Goal: Check status: Check status

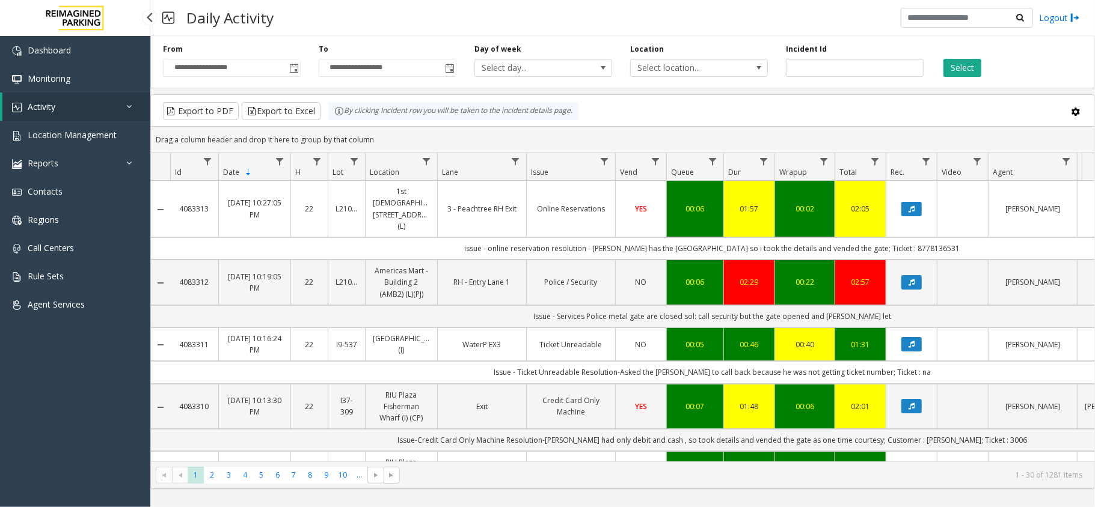
click at [56, 106] on link "Activity" at bounding box center [76, 107] width 148 height 28
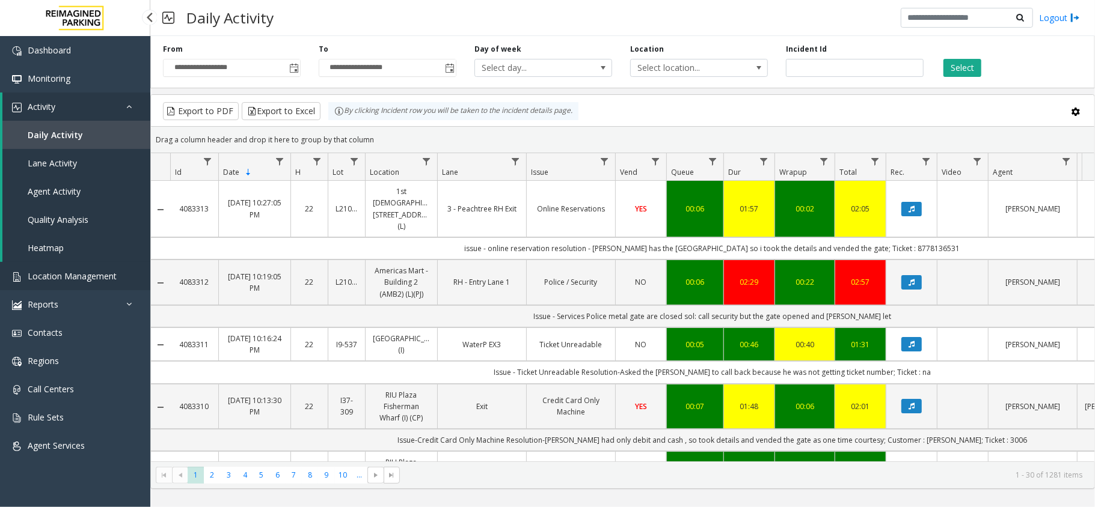
click at [54, 265] on link "Location Management" at bounding box center [75, 276] width 150 height 28
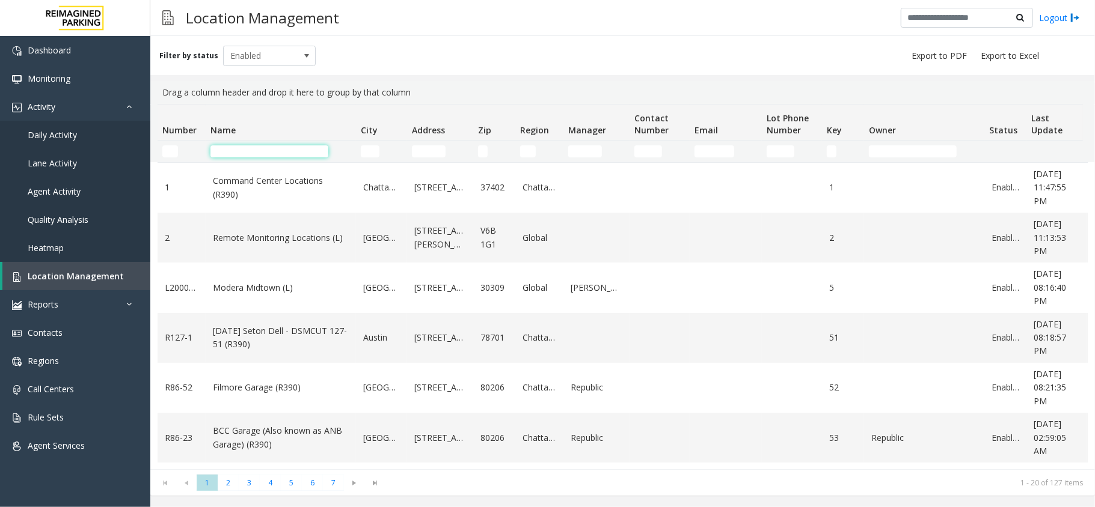
click at [224, 145] on input "Name Filter" at bounding box center [269, 151] width 118 height 12
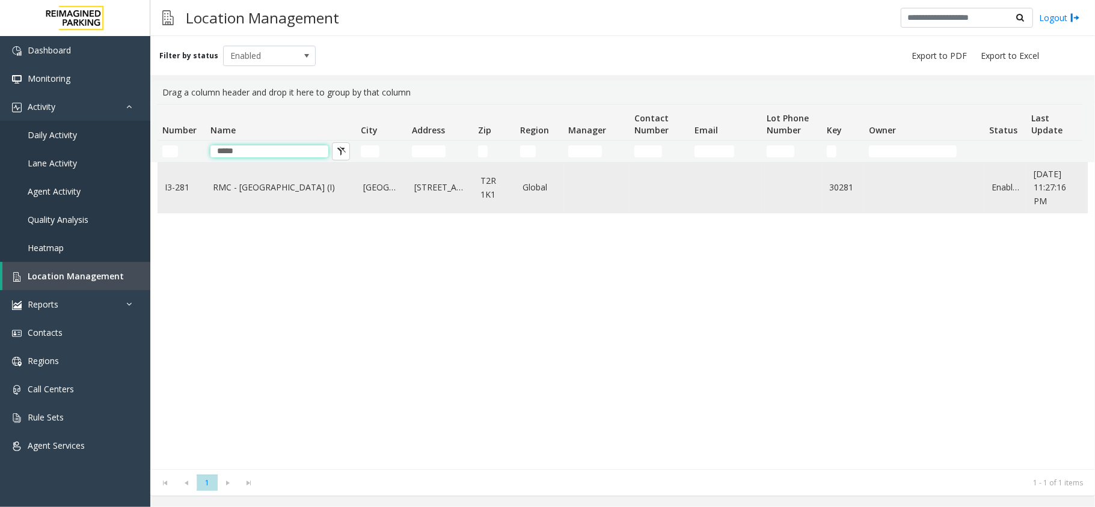
type input "*****"
click at [332, 191] on link "RMC - [GEOGRAPHIC_DATA] (I)" at bounding box center [281, 187] width 136 height 13
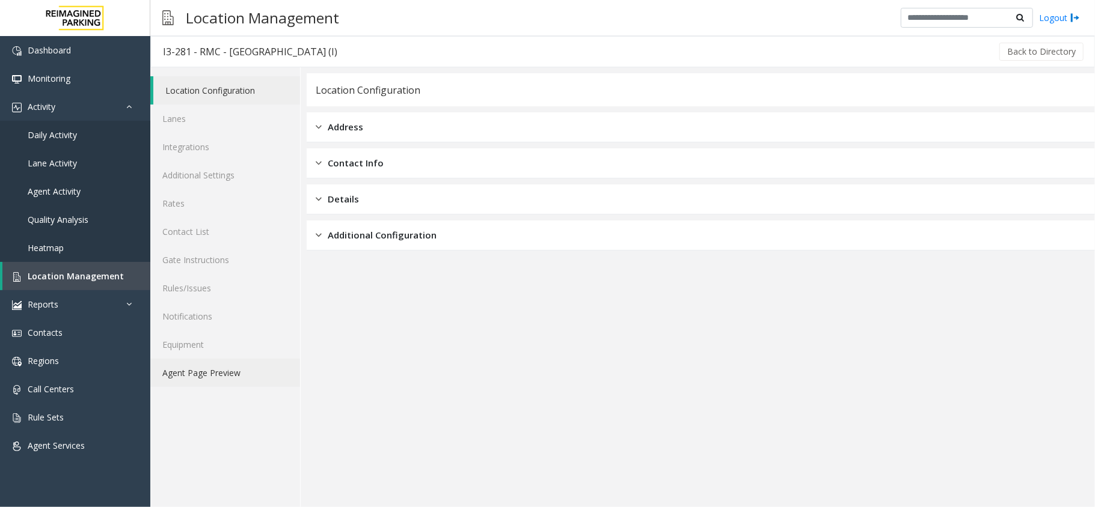
click at [245, 385] on link "Agent Page Preview" at bounding box center [225, 373] width 150 height 28
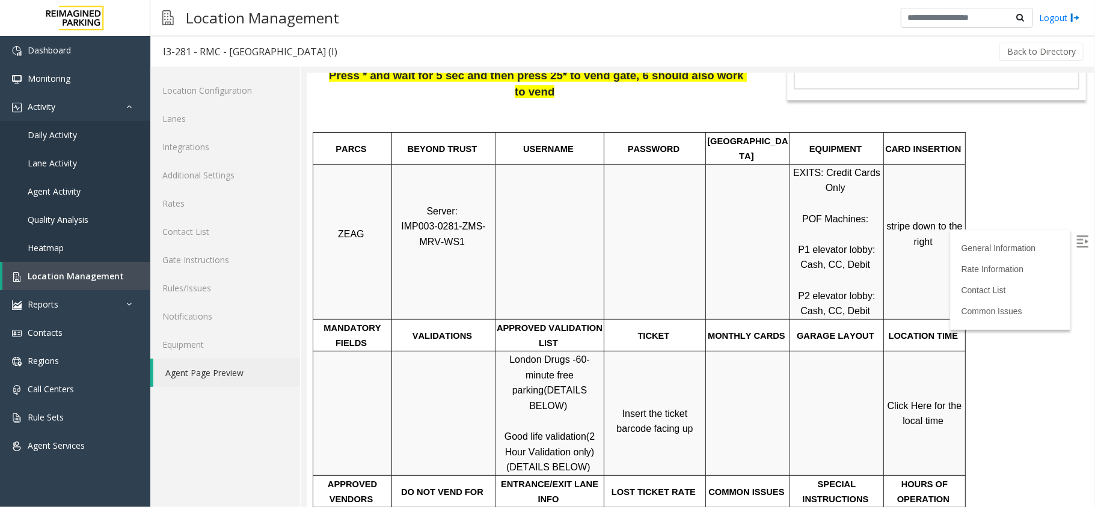
scroll to position [240, 0]
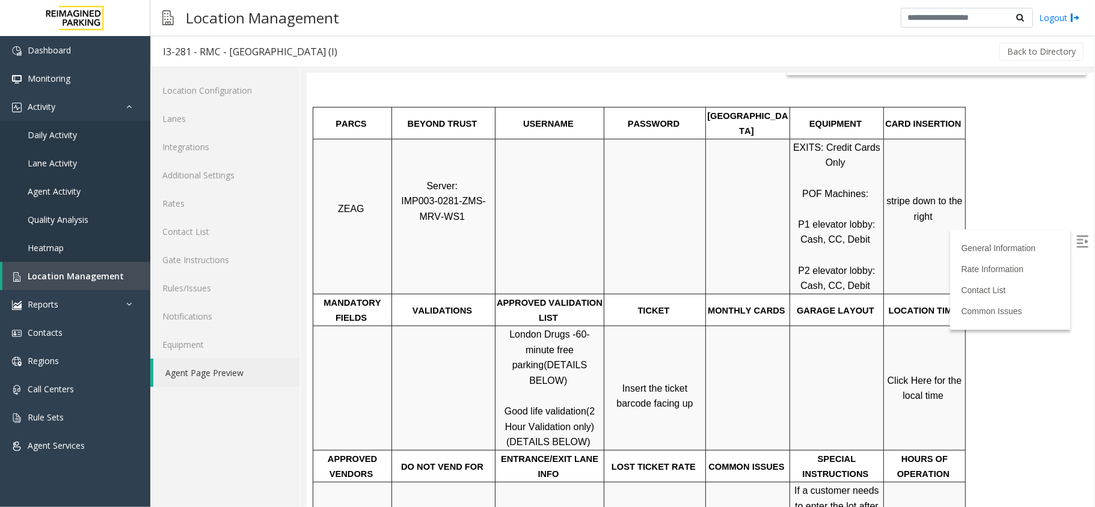
click at [925, 375] on span "Click Here for the local time" at bounding box center [925, 388] width 77 height 26
click at [91, 145] on link "Daily Activity" at bounding box center [75, 135] width 150 height 28
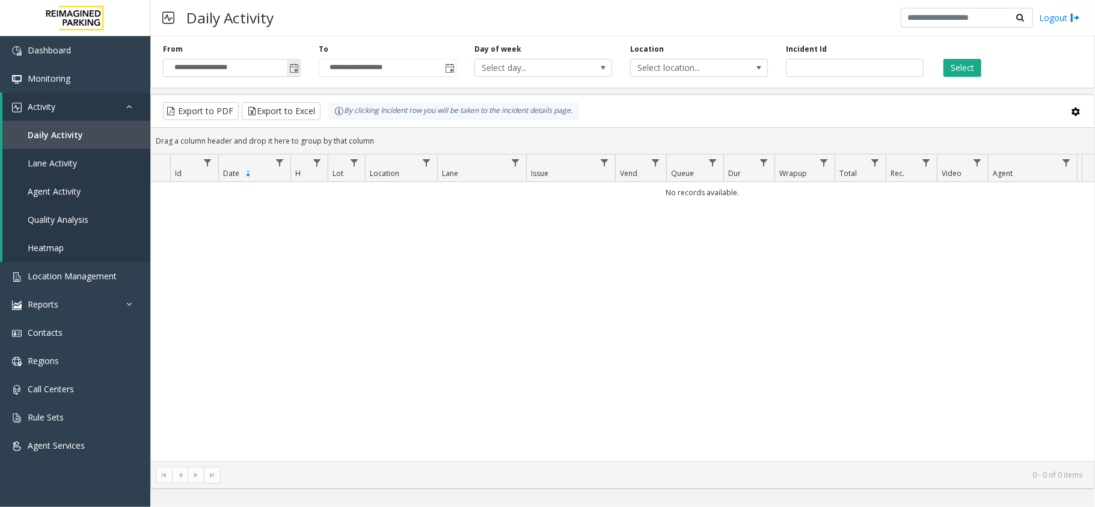
click at [293, 68] on span "Toggle popup" at bounding box center [294, 69] width 10 height 10
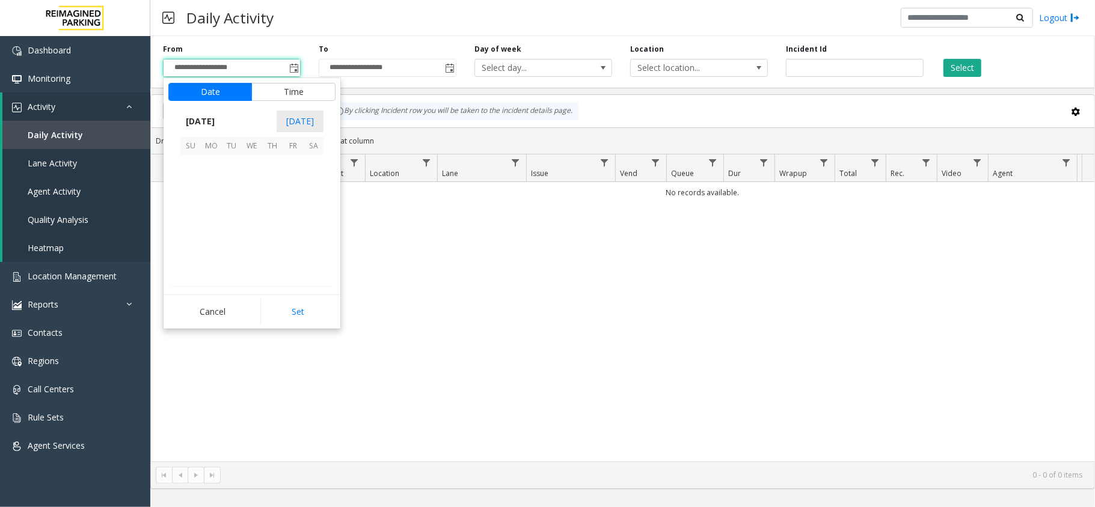
scroll to position [215766, 0]
click at [197, 233] on span "21" at bounding box center [190, 226] width 20 height 20
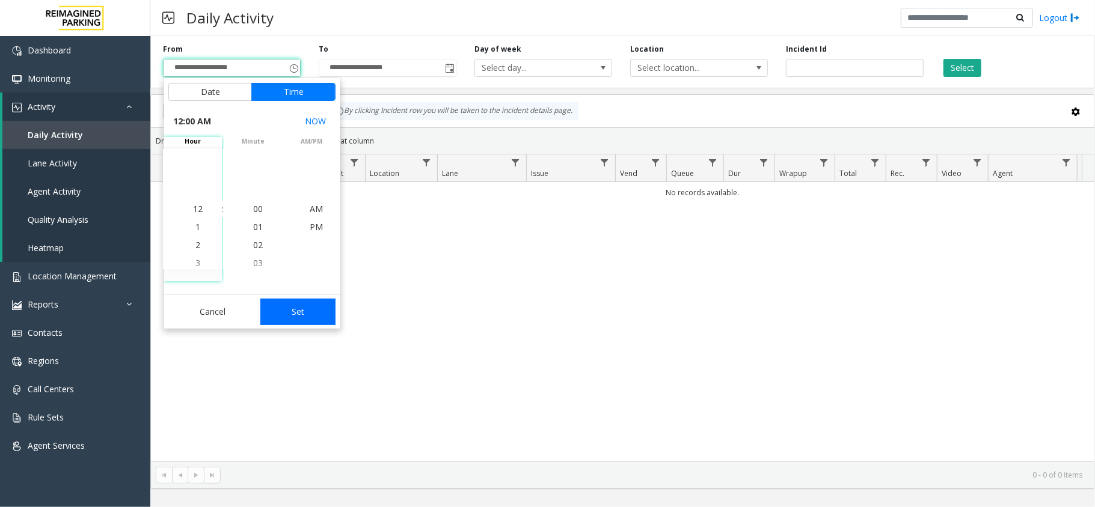
click at [302, 307] on button "Set" at bounding box center [298, 312] width 76 height 26
type input "**********"
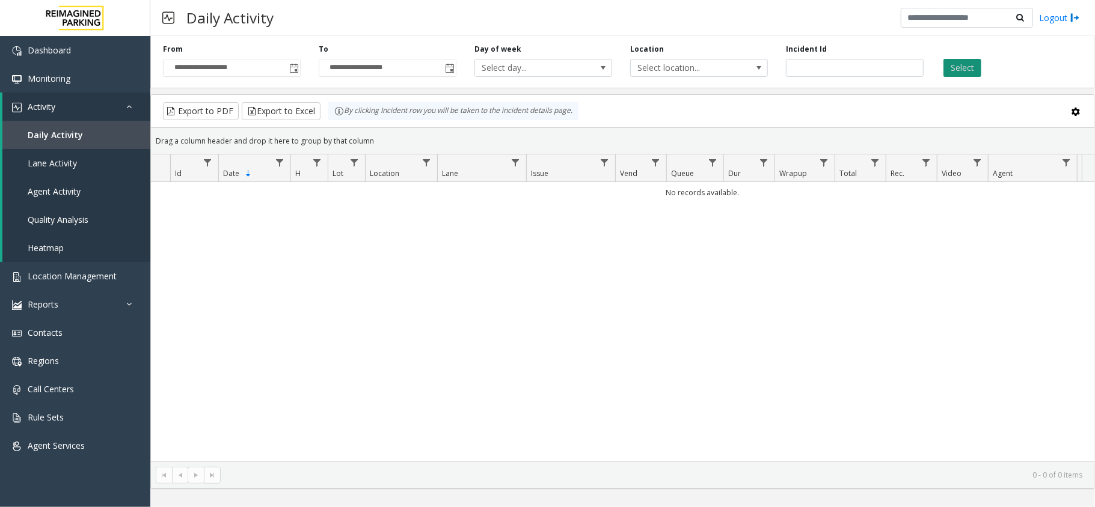
click at [975, 66] on button "Select" at bounding box center [962, 68] width 38 height 18
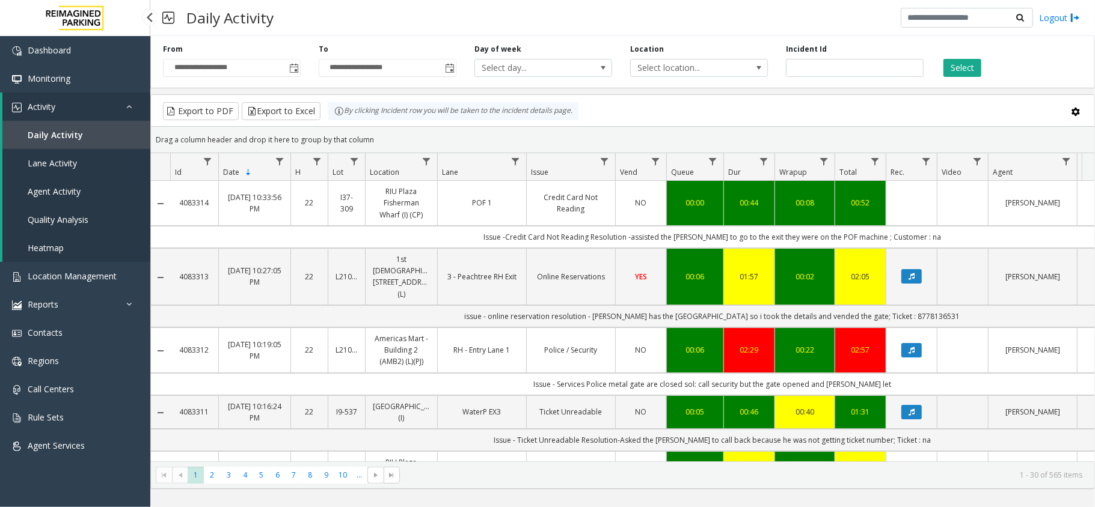
click at [49, 138] on span "Daily Activity" at bounding box center [55, 134] width 55 height 11
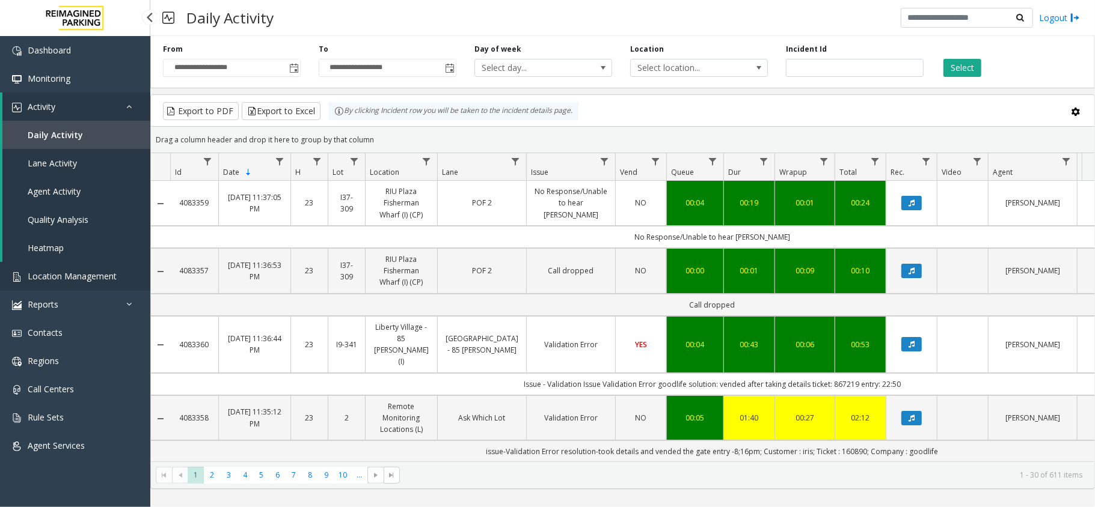
drag, startPoint x: 0, startPoint y: 0, endPoint x: 111, endPoint y: 266, distance: 288.1
click at [111, 266] on link "Location Management" at bounding box center [75, 276] width 150 height 28
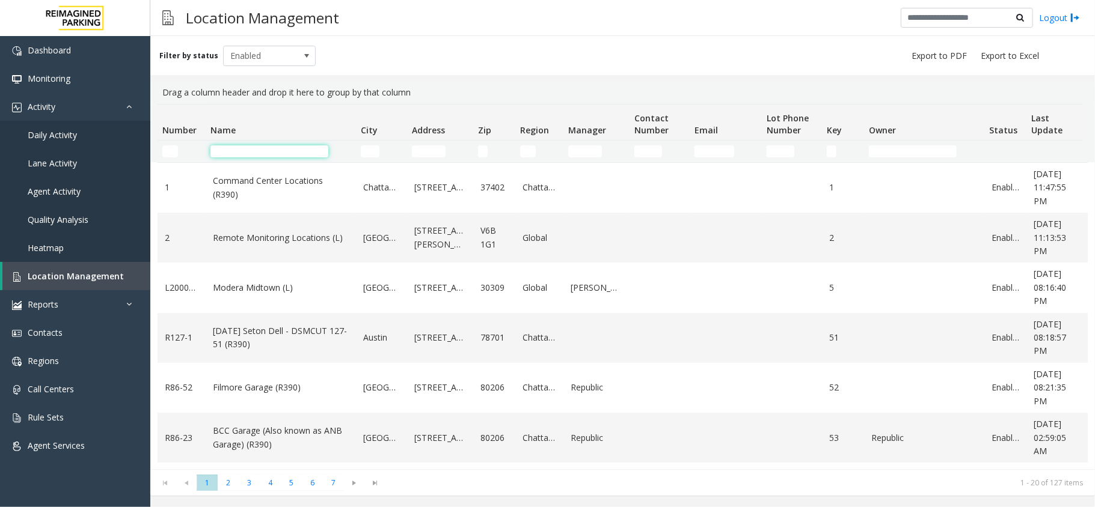
click at [265, 150] on input "Name Filter" at bounding box center [269, 151] width 118 height 12
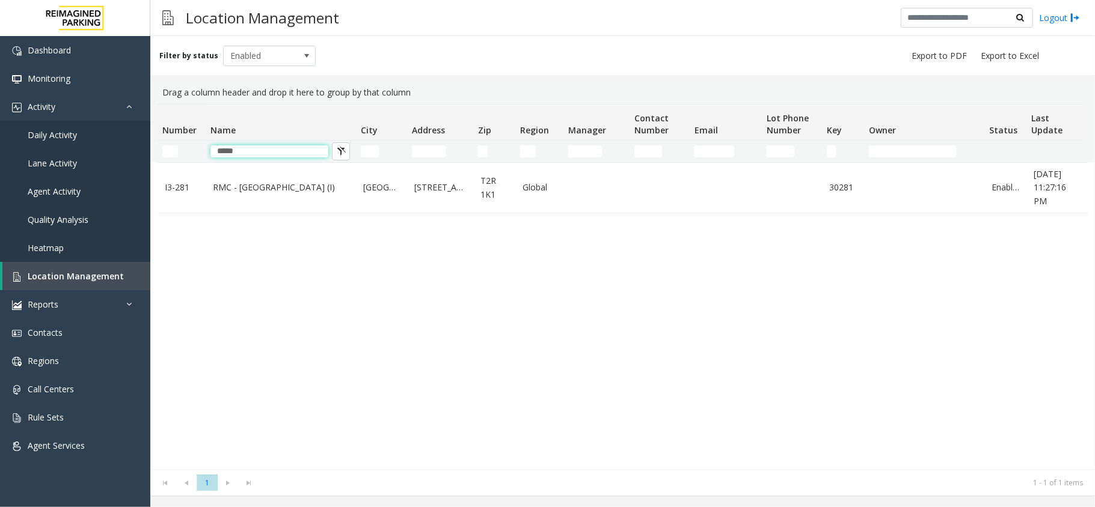
type input "*****"
click at [237, 194] on link "RMC - [GEOGRAPHIC_DATA] (I)" at bounding box center [281, 187] width 136 height 13
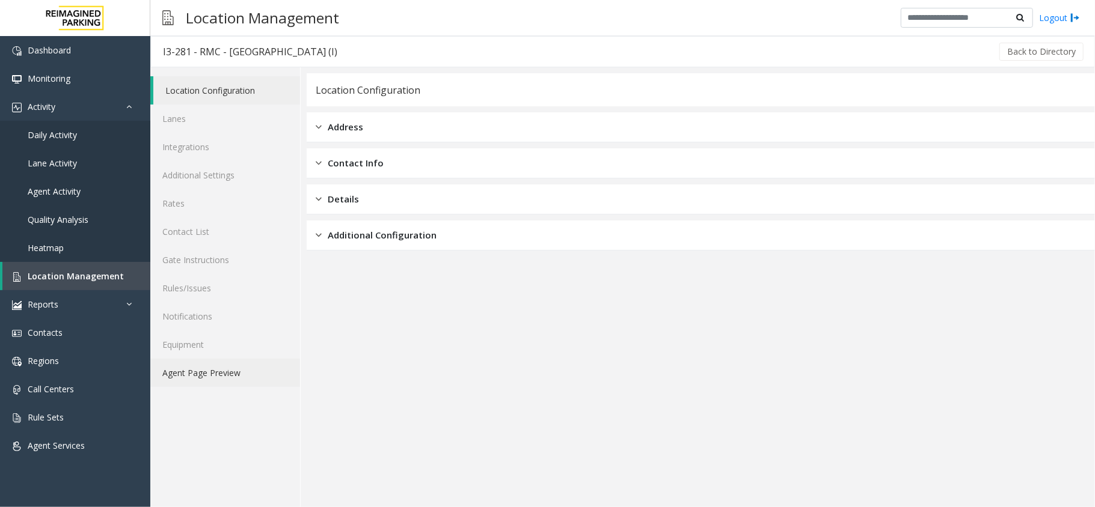
click at [251, 380] on link "Agent Page Preview" at bounding box center [225, 373] width 150 height 28
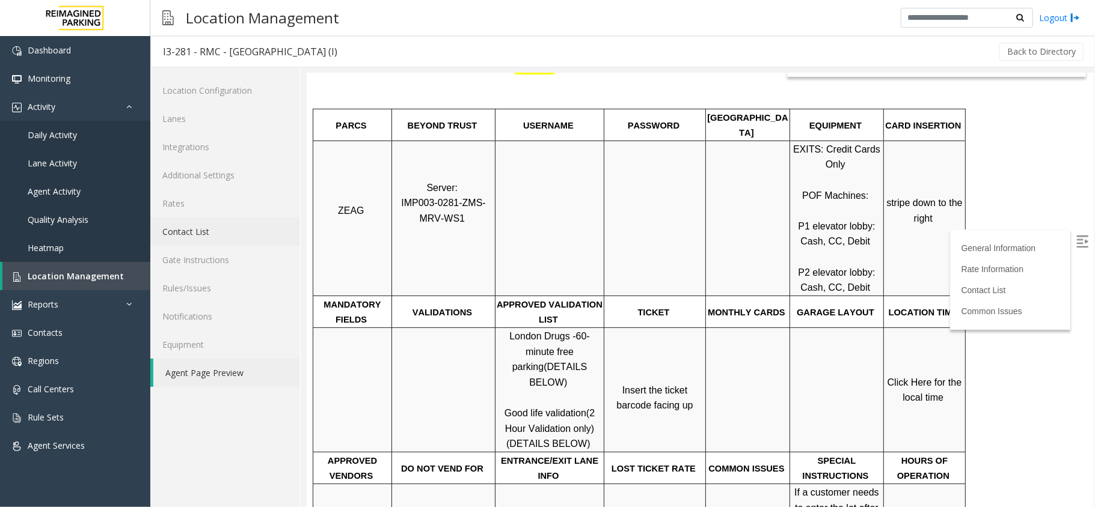
scroll to position [240, 0]
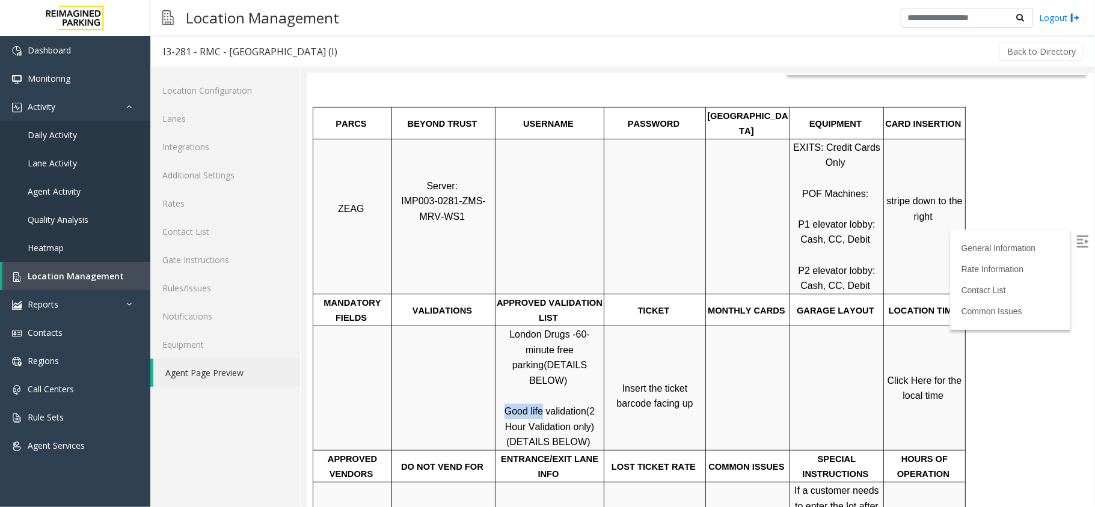
drag, startPoint x: 505, startPoint y: 364, endPoint x: 540, endPoint y: 369, distance: 35.8
click at [540, 406] on span "Good life validation" at bounding box center [545, 411] width 82 height 10
copy span "Good life"
click at [919, 375] on span "Click Here for the local time" at bounding box center [925, 388] width 77 height 26
click at [925, 375] on span "Click Here for the local time" at bounding box center [925, 388] width 77 height 26
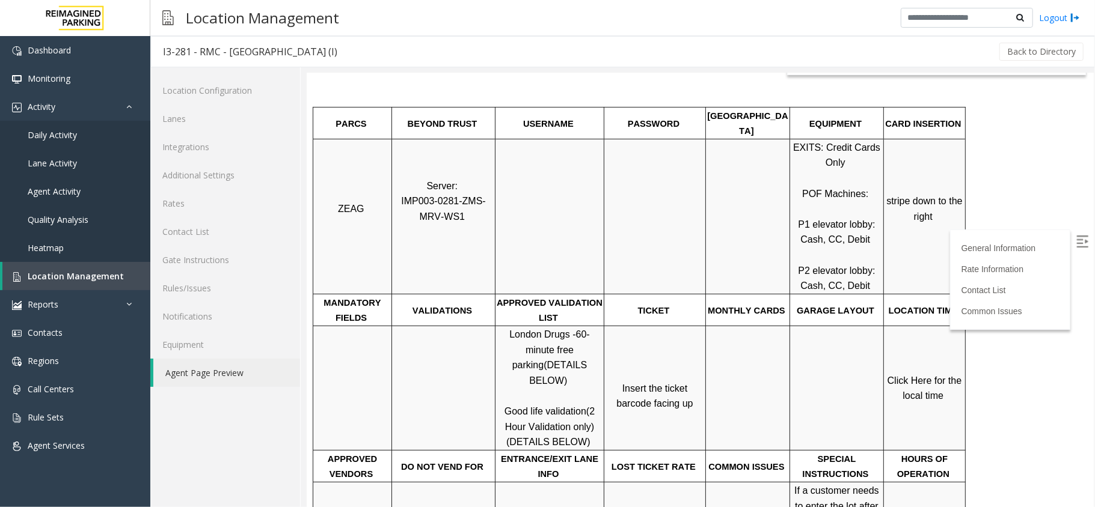
click at [919, 375] on span "Click Here for the local time" at bounding box center [925, 388] width 77 height 26
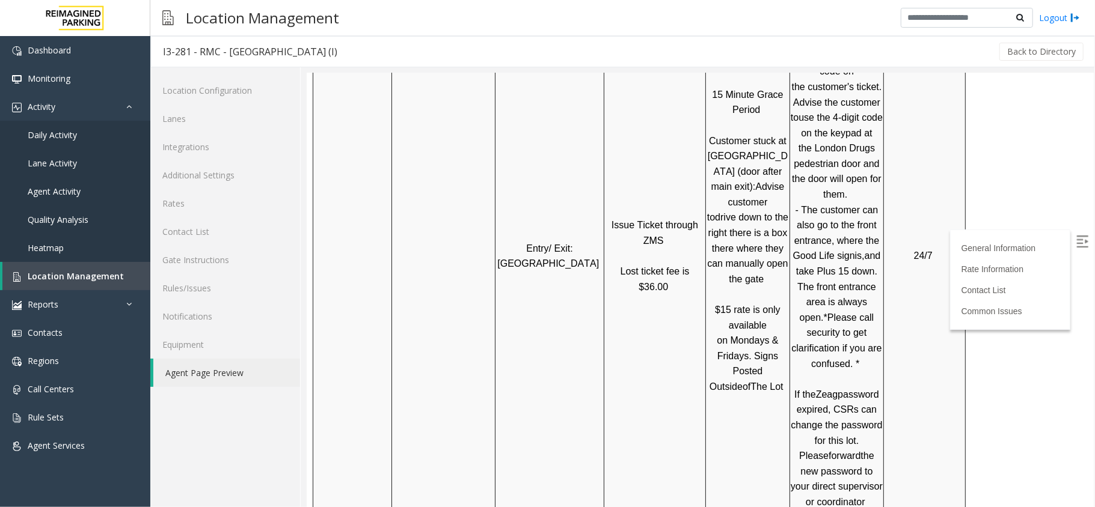
scroll to position [1122, 0]
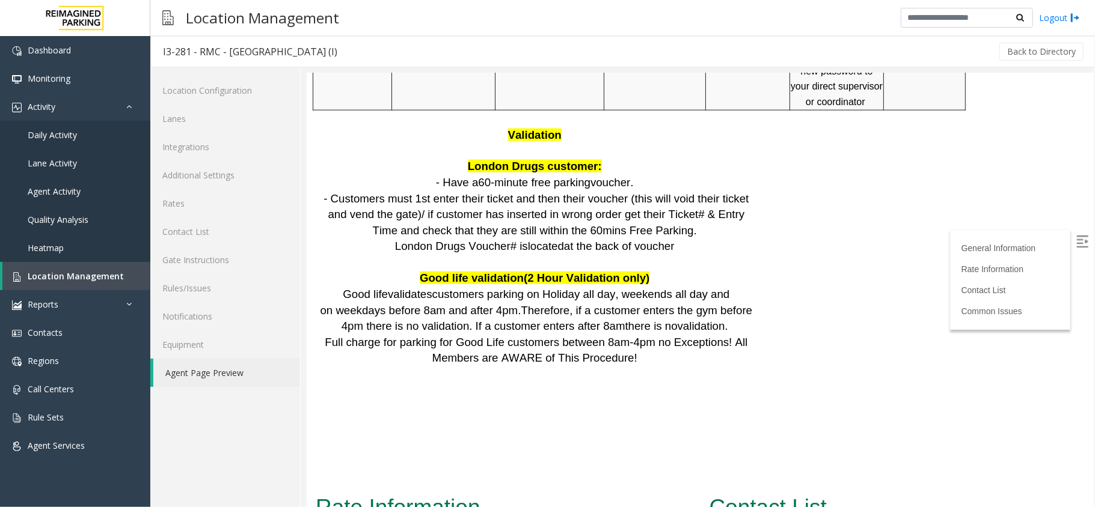
click at [1076, 240] on img at bounding box center [1082, 241] width 12 height 12
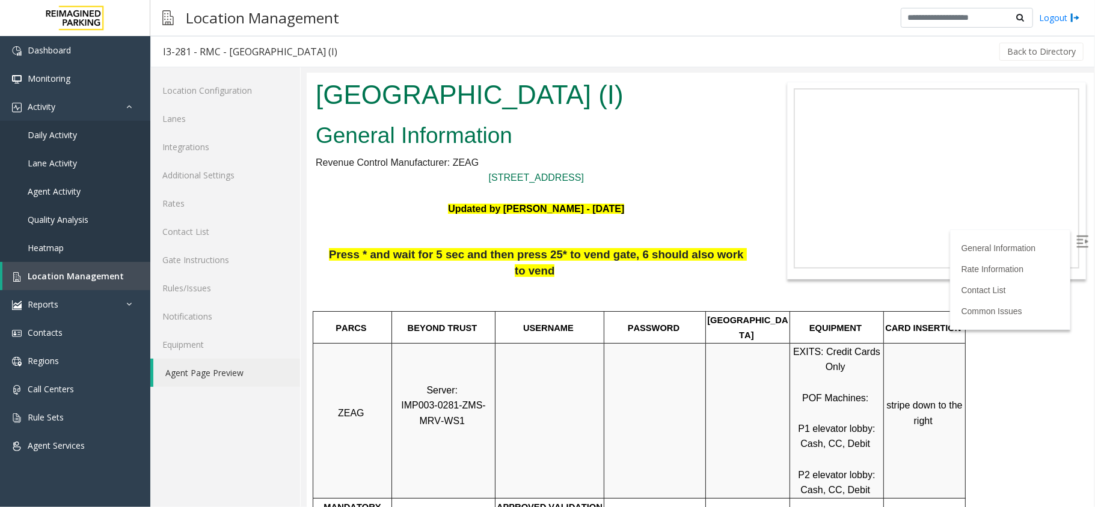
scroll to position [0, 0]
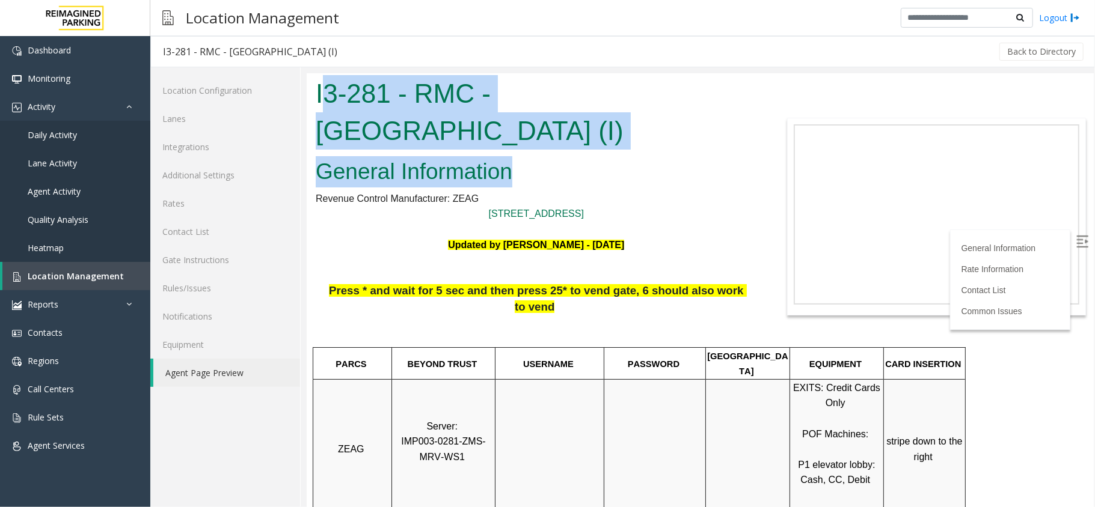
drag, startPoint x: 318, startPoint y: 96, endPoint x: 514, endPoint y: 158, distance: 205.7
click at [514, 158] on body "I3-281 - RMC - Mount Royal Village (I) General Information Revenue Control Manu…" at bounding box center [699, 290] width 787 height 434
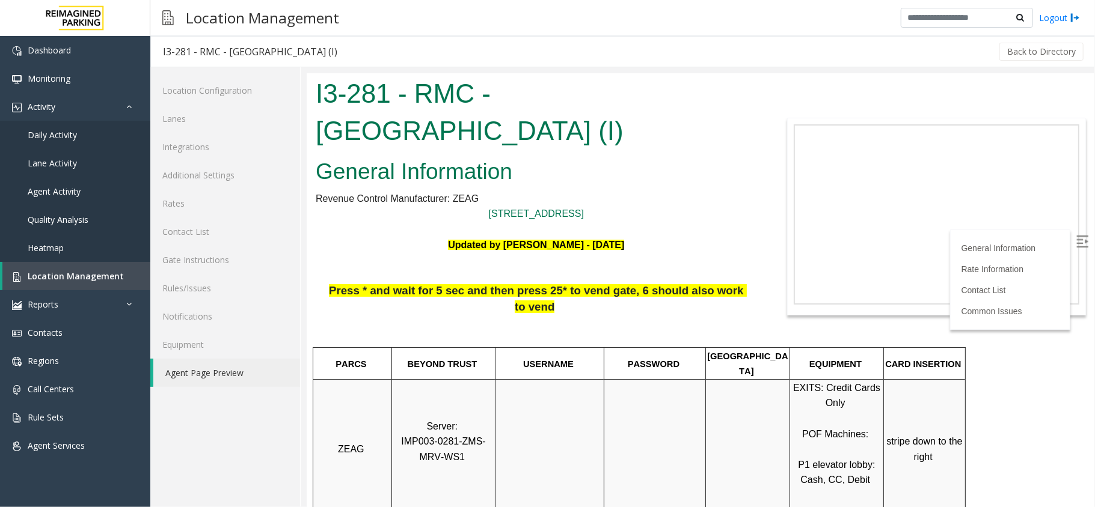
click at [641, 281] on p at bounding box center [535, 267] width 441 height 31
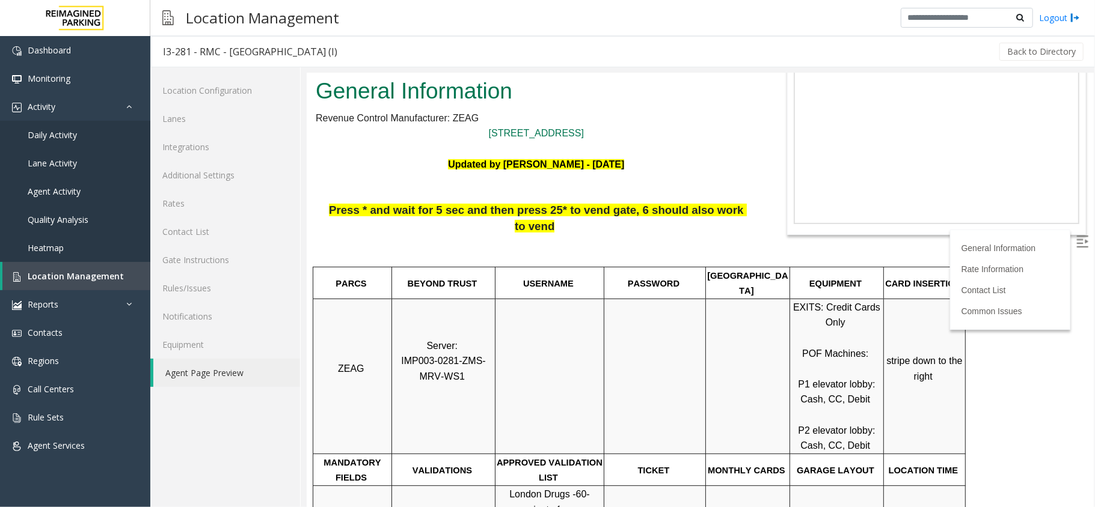
scroll to position [320, 0]
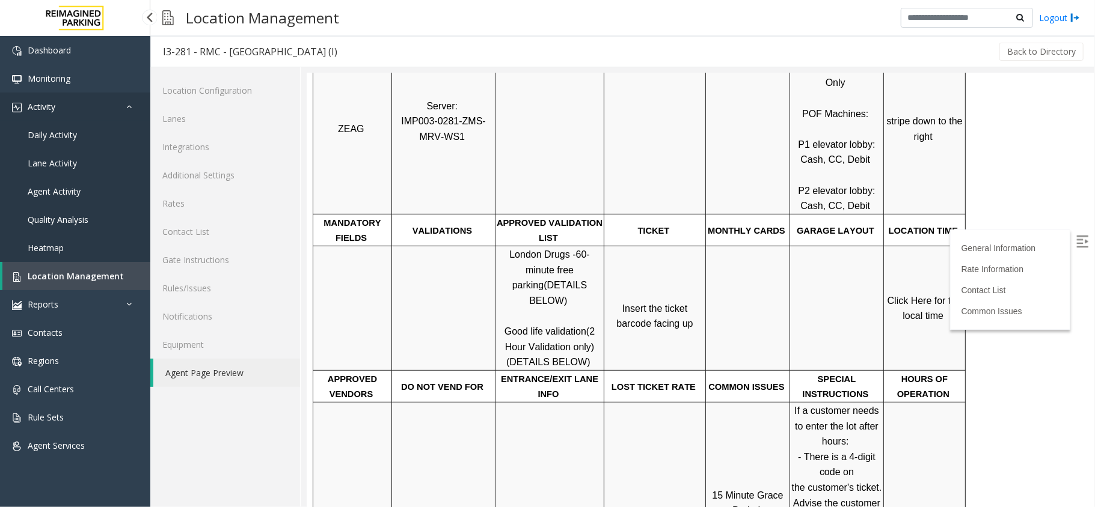
click at [77, 114] on link "Activity" at bounding box center [75, 107] width 150 height 28
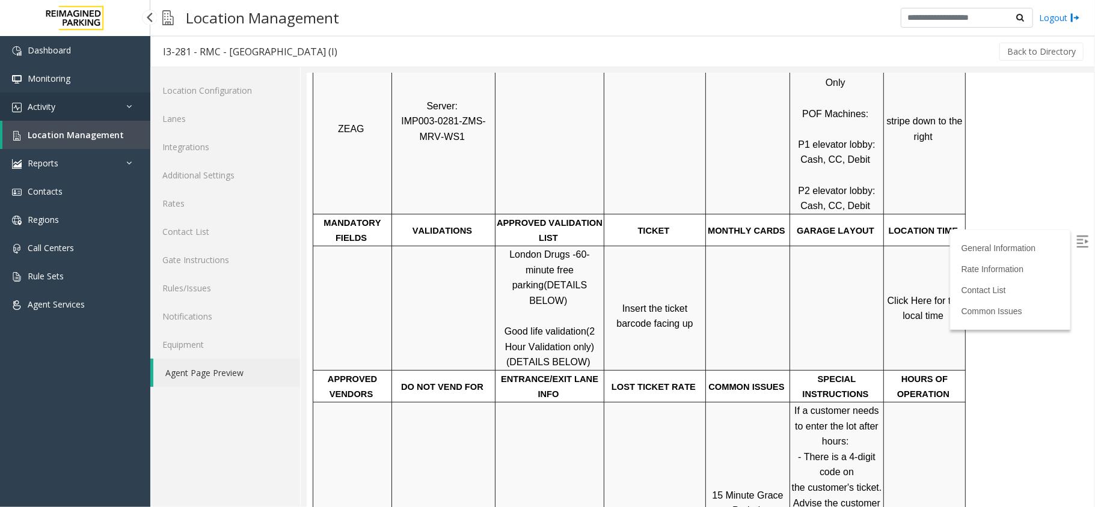
click at [80, 116] on link "Activity" at bounding box center [75, 107] width 150 height 28
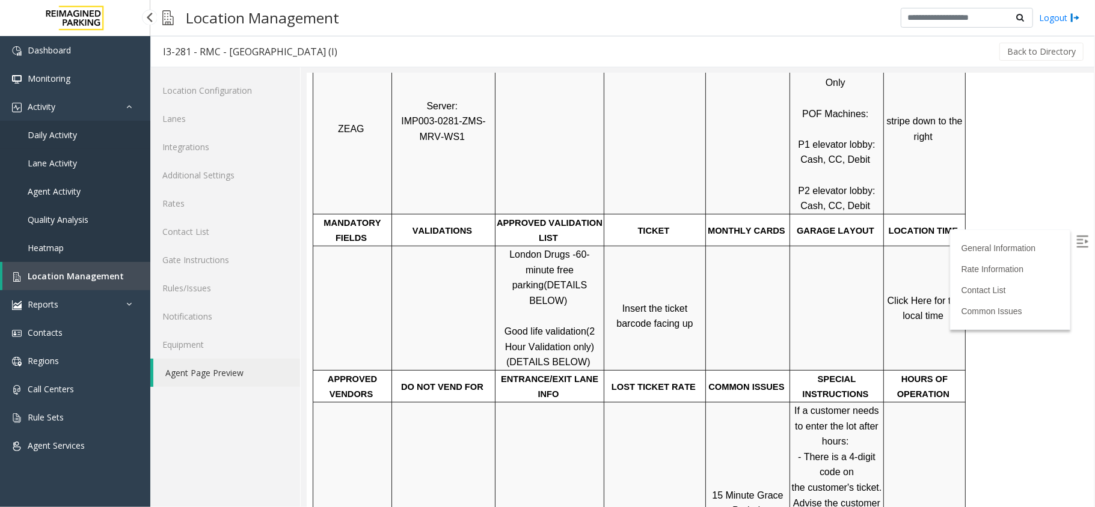
click at [72, 129] on span "Daily Activity" at bounding box center [52, 134] width 49 height 11
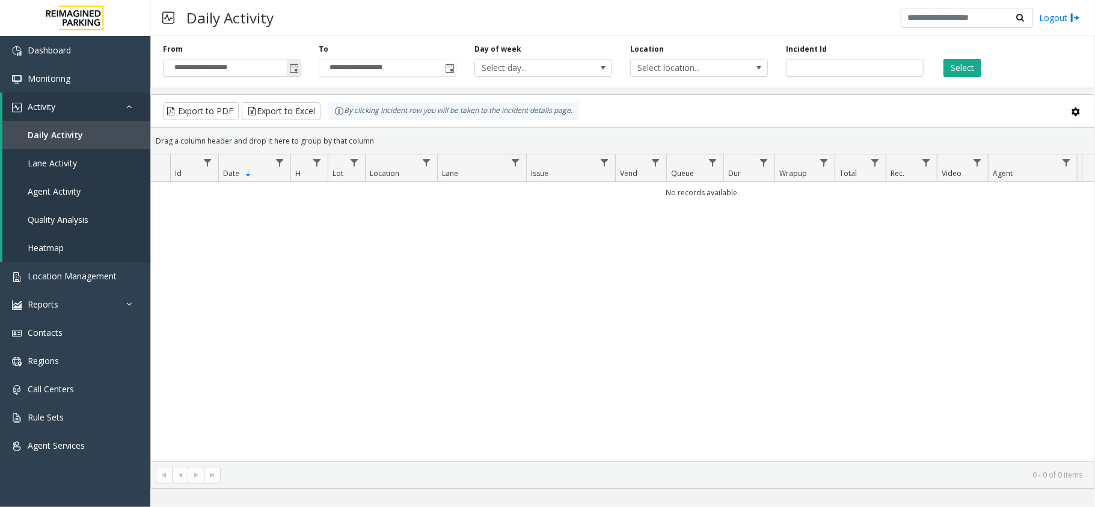
click at [279, 71] on input "**********" at bounding box center [232, 68] width 136 height 17
click at [296, 66] on span "Toggle popup" at bounding box center [294, 69] width 10 height 10
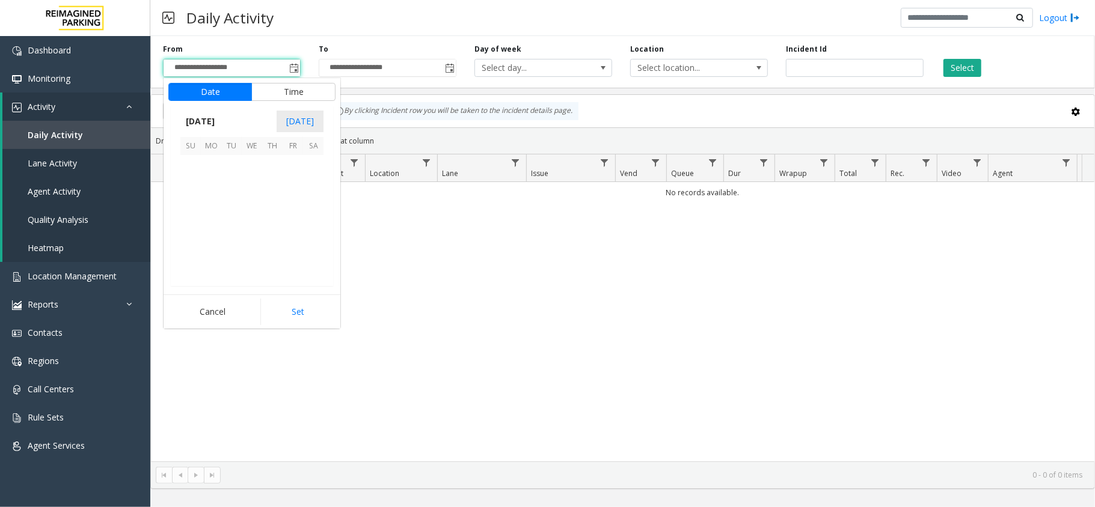
scroll to position [215766, 0]
click at [190, 221] on span "21" at bounding box center [190, 226] width 20 height 20
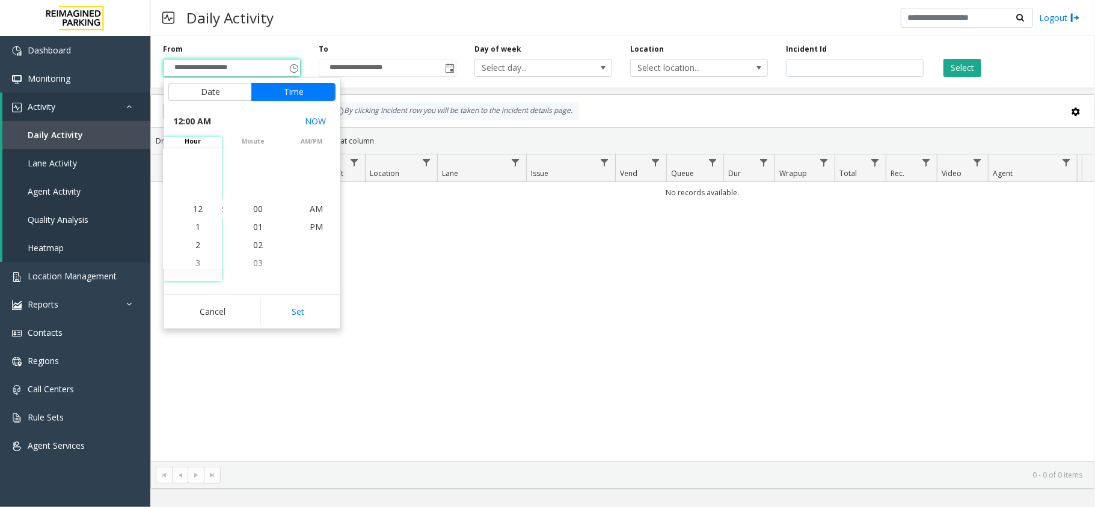
click at [282, 305] on button "Set" at bounding box center [298, 312] width 76 height 26
type input "**********"
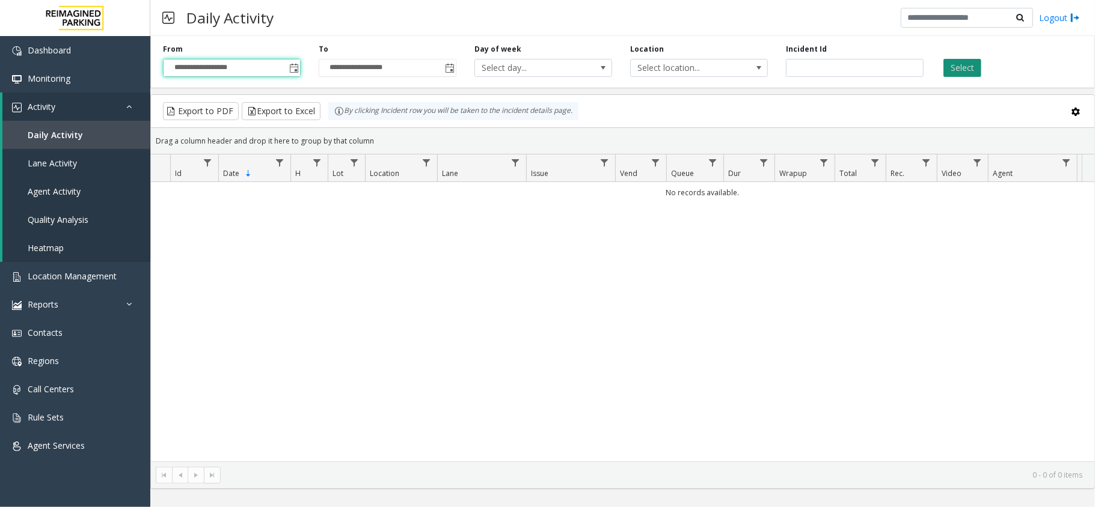
click at [976, 63] on button "Select" at bounding box center [962, 68] width 38 height 18
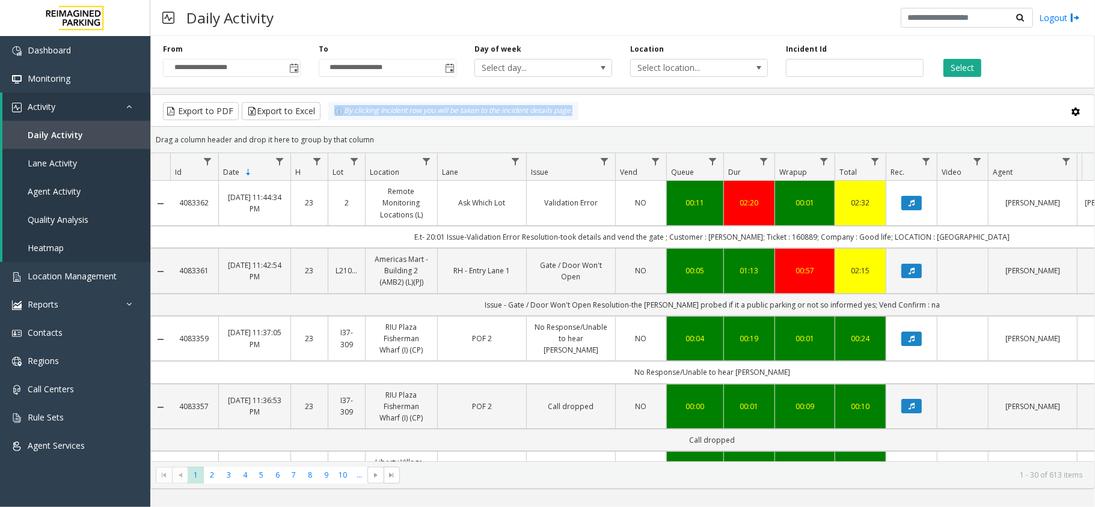
drag, startPoint x: 326, startPoint y: 108, endPoint x: 575, endPoint y: 123, distance: 249.9
click at [575, 123] on kendo-grid-toolbar "Export to PDF Export to Excel By clicking Incident row you will be taken to the…" at bounding box center [622, 111] width 943 height 32
click at [794, 104] on div "Export to PDF Export to Excel By clicking Incident row you will be taken to the…" at bounding box center [622, 111] width 923 height 18
click at [809, 59] on input "number" at bounding box center [855, 68] width 138 height 18
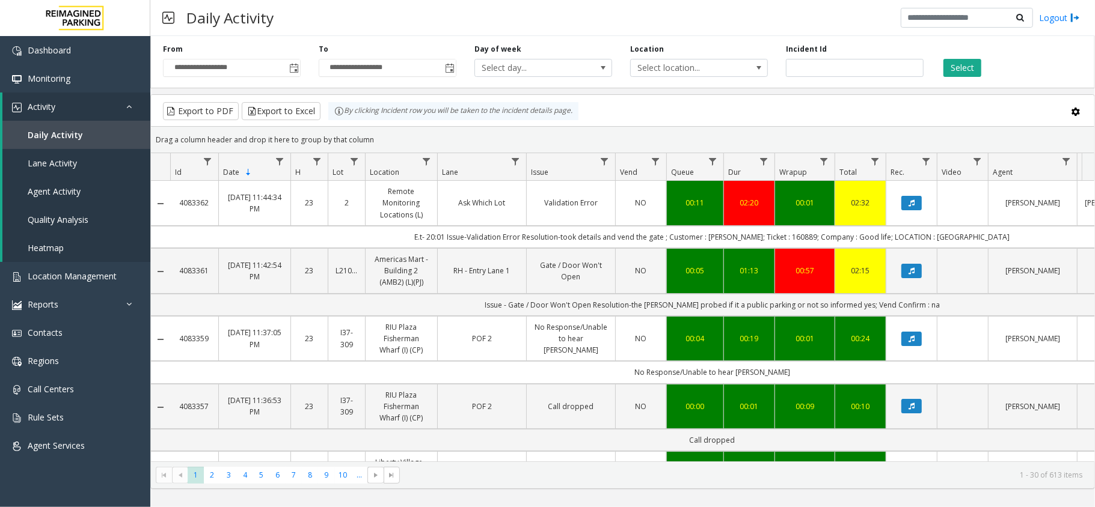
click at [783, 84] on div "**********" at bounding box center [622, 59] width 944 height 57
click at [63, 104] on link "Activity" at bounding box center [76, 107] width 148 height 28
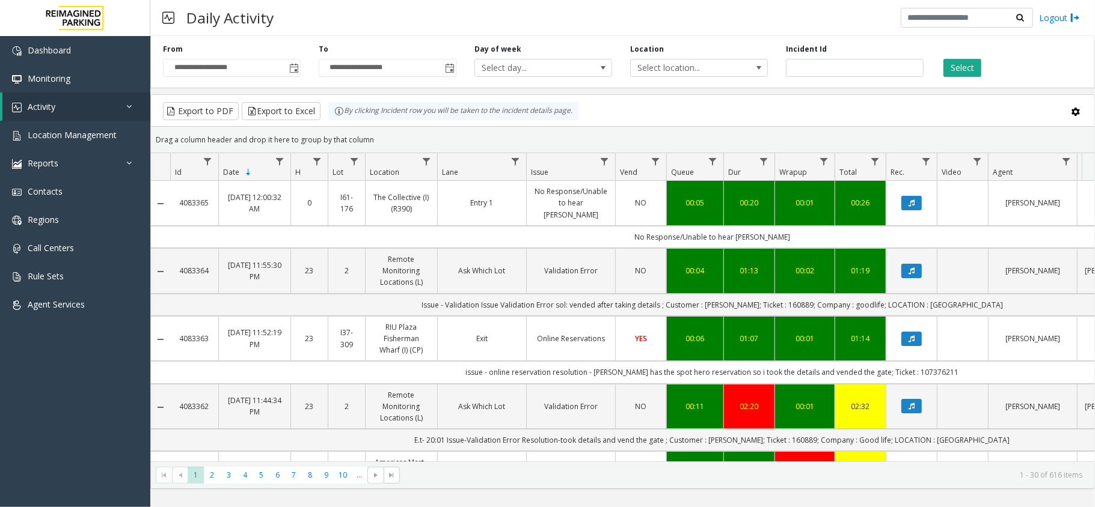
click at [537, 22] on div "Daily Activity Logout" at bounding box center [622, 18] width 944 height 36
